Goal: Task Accomplishment & Management: Manage account settings

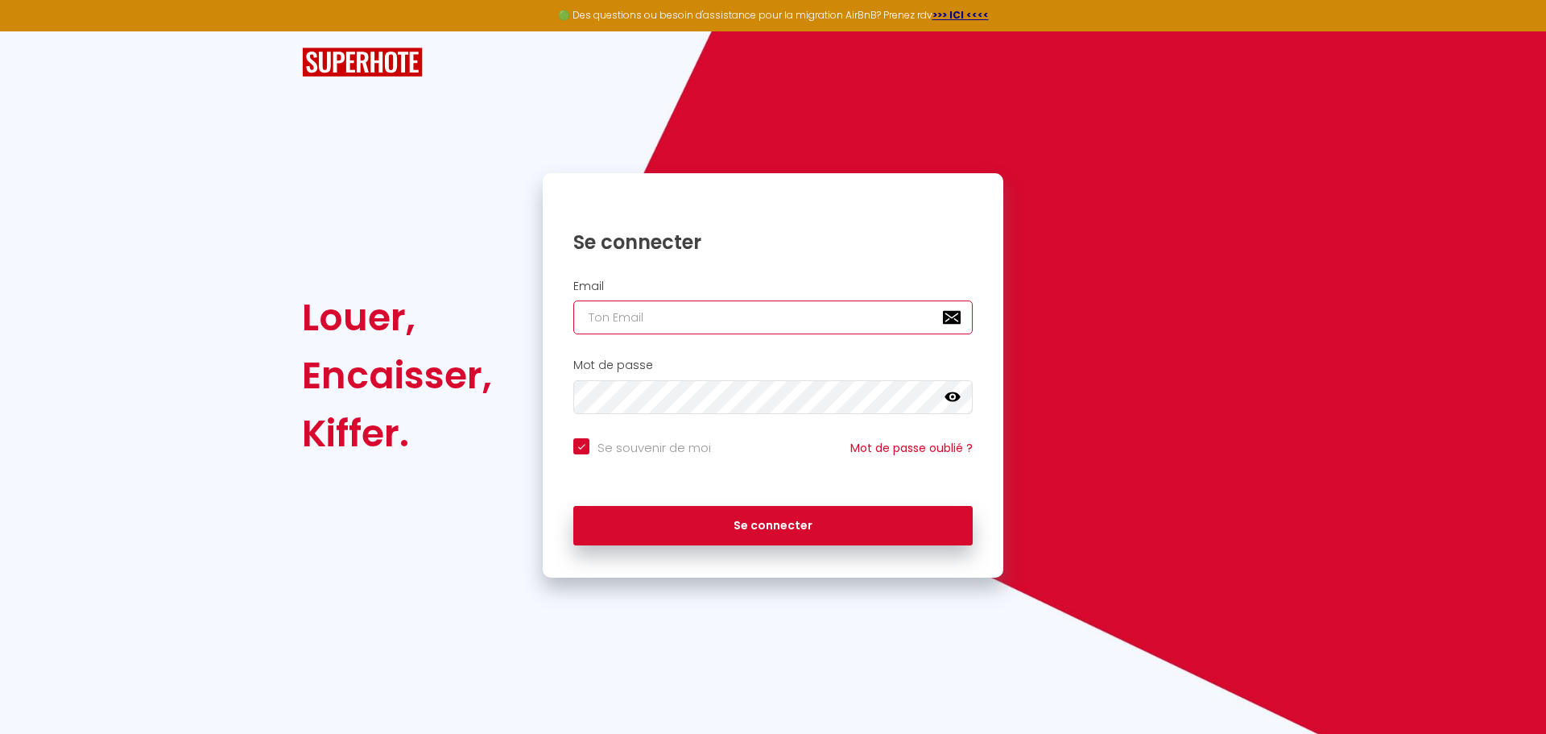
click at [791, 314] on input "email" at bounding box center [772, 317] width 399 height 34
click at [0, 733] on nordpass-autofill-portal at bounding box center [0, 734] width 0 height 0
type input "[EMAIL_ADDRESS][DOMAIN_NAME]"
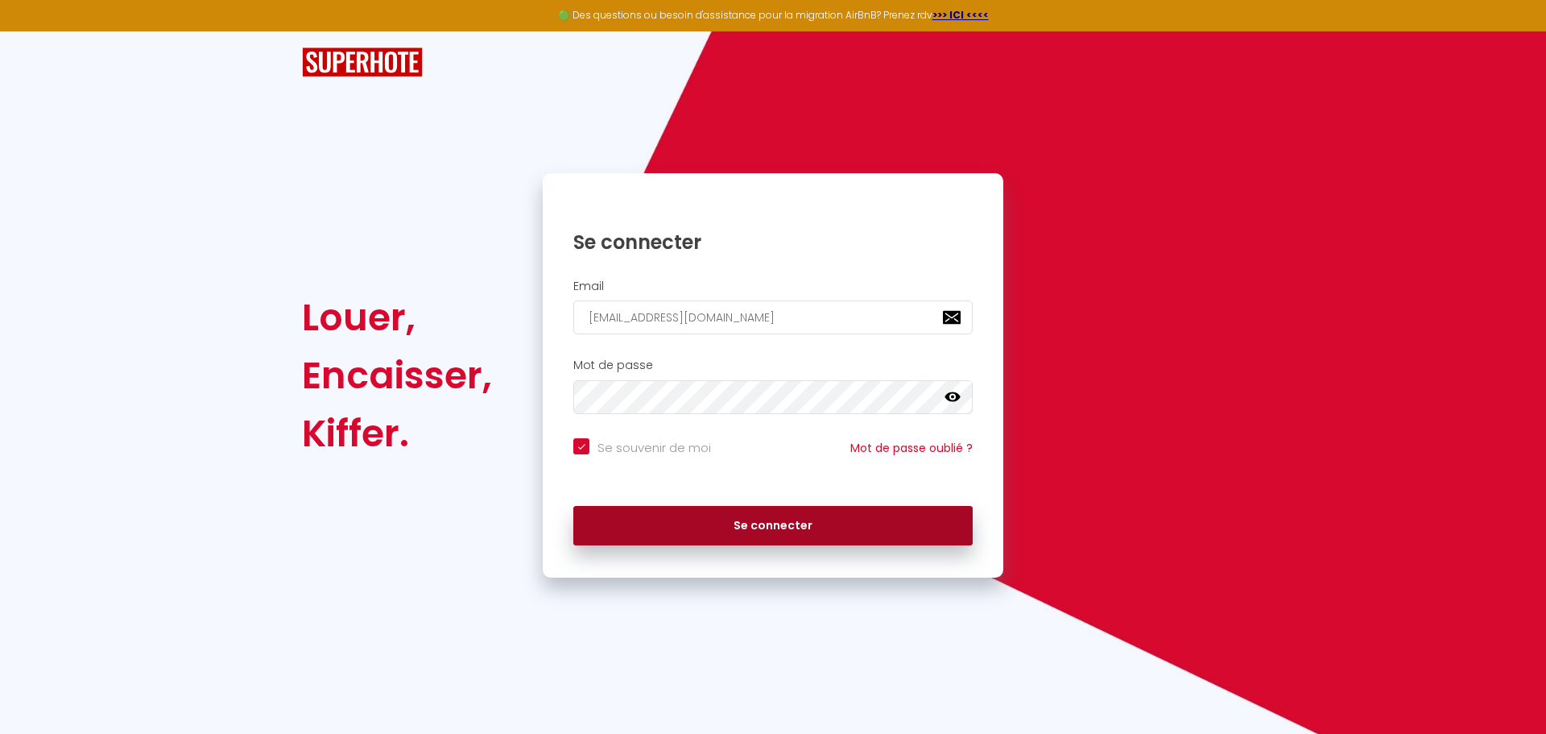
click at [803, 532] on button "Se connecter" at bounding box center [772, 526] width 399 height 40
checkbox input "true"
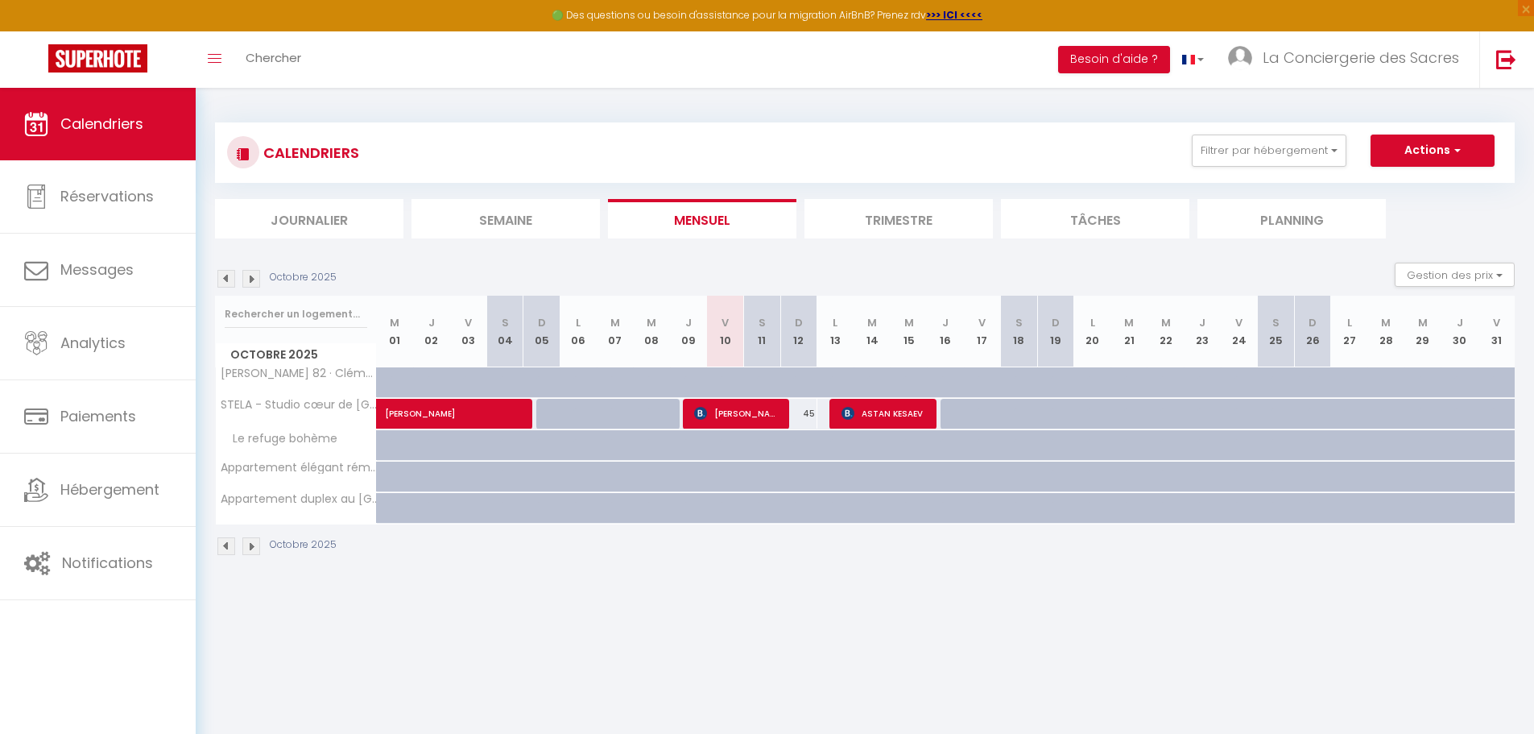
click at [492, 203] on li "Semaine" at bounding box center [505, 218] width 188 height 39
